Goal: Task Accomplishment & Management: Complete application form

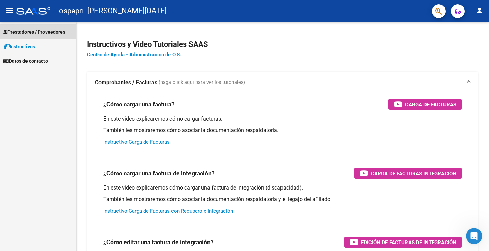
click at [34, 30] on span "Prestadores / Proveedores" at bounding box center [34, 31] width 62 height 7
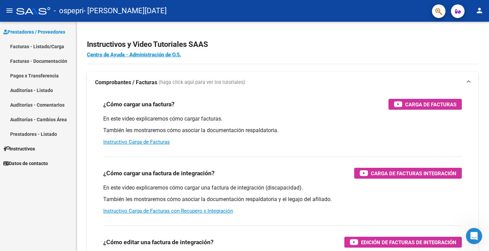
click at [39, 45] on link "Facturas - Listado/Carga" at bounding box center [38, 46] width 76 height 15
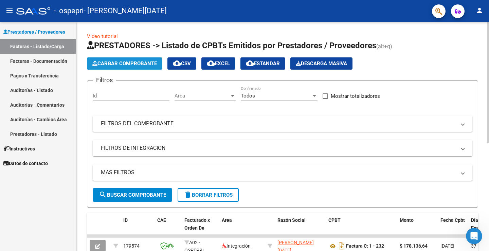
click at [140, 60] on button "Cargar Comprobante" at bounding box center [124, 63] width 75 height 12
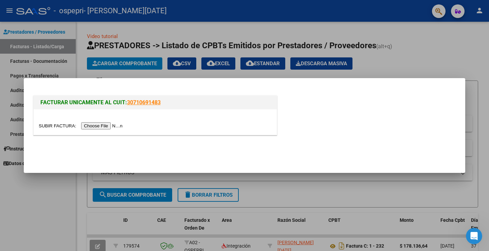
click at [102, 127] on input "file" at bounding box center [82, 125] width 86 height 7
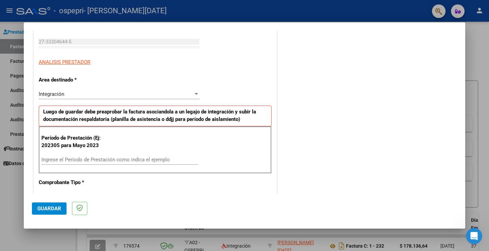
scroll to position [136, 0]
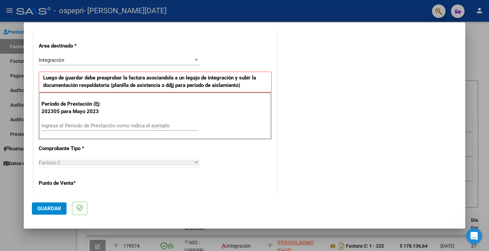
click at [136, 123] on input "Ingrese el Período de Prestación como indica el ejemplo" at bounding box center [119, 126] width 157 height 6
type input "202507"
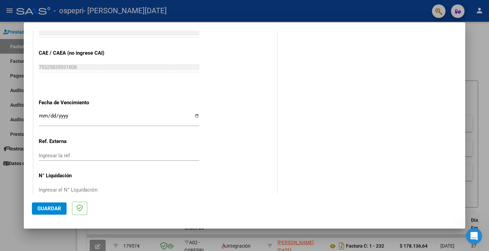
scroll to position [422, 0]
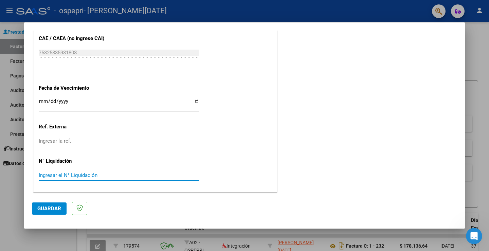
click at [132, 173] on input "Ingresar el N° Liquidación" at bounding box center [119, 175] width 161 height 6
paste input "264477"
type input "264477"
click at [58, 207] on span "Guardar" at bounding box center [49, 208] width 24 height 6
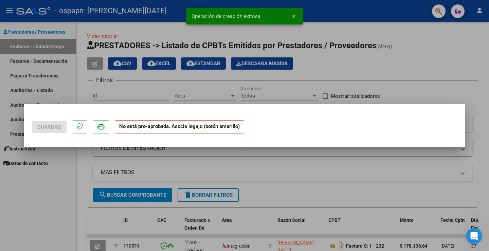
scroll to position [0, 0]
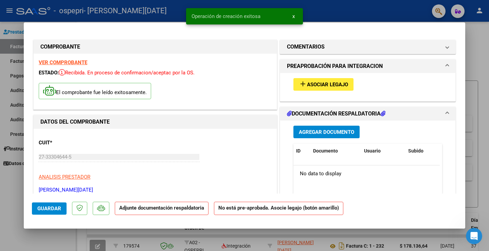
click at [321, 84] on span "Asociar Legajo" at bounding box center [327, 84] width 41 height 6
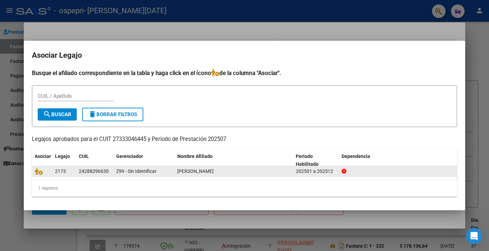
click at [72, 173] on div "2173" at bounding box center [64, 171] width 18 height 8
click at [41, 173] on icon at bounding box center [39, 170] width 8 height 7
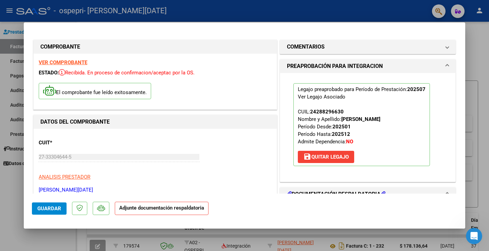
scroll to position [68, 0]
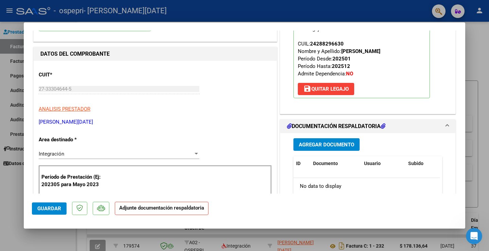
click at [348, 145] on span "Agregar Documento" at bounding box center [326, 145] width 55 height 6
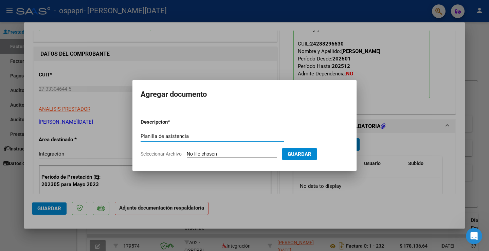
type input "Planilla de asistencia"
click at [166, 156] on span "Seleccionar Archivo" at bounding box center [160, 153] width 41 height 5
click at [187, 156] on input "Seleccionar Archivo" at bounding box center [232, 154] width 90 height 6
type input "C:\fakepath\[PERSON_NAME]. Psicologia [DATE].pdf"
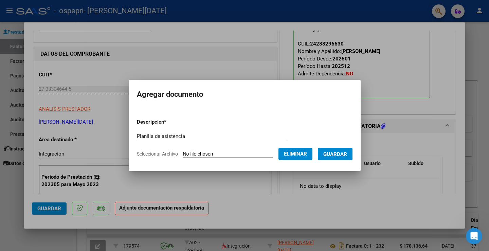
click at [209, 135] on input "Planilla de asistencia" at bounding box center [211, 136] width 149 height 6
type input "Planilla de asistencia [DATE]"
click at [347, 153] on span "Guardar" at bounding box center [335, 154] width 24 height 6
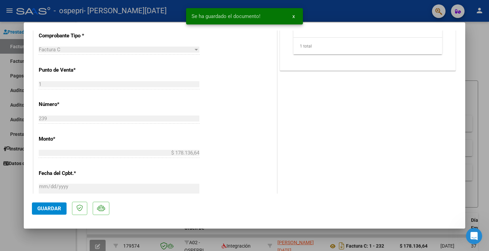
scroll to position [445, 0]
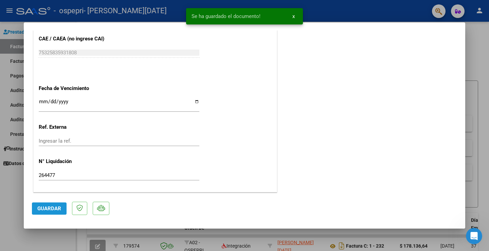
click at [51, 211] on span "Guardar" at bounding box center [49, 208] width 24 height 6
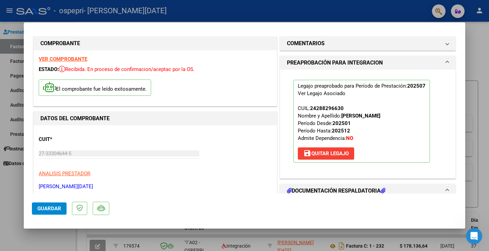
scroll to position [0, 0]
